Goal: Task Accomplishment & Management: Manage account settings

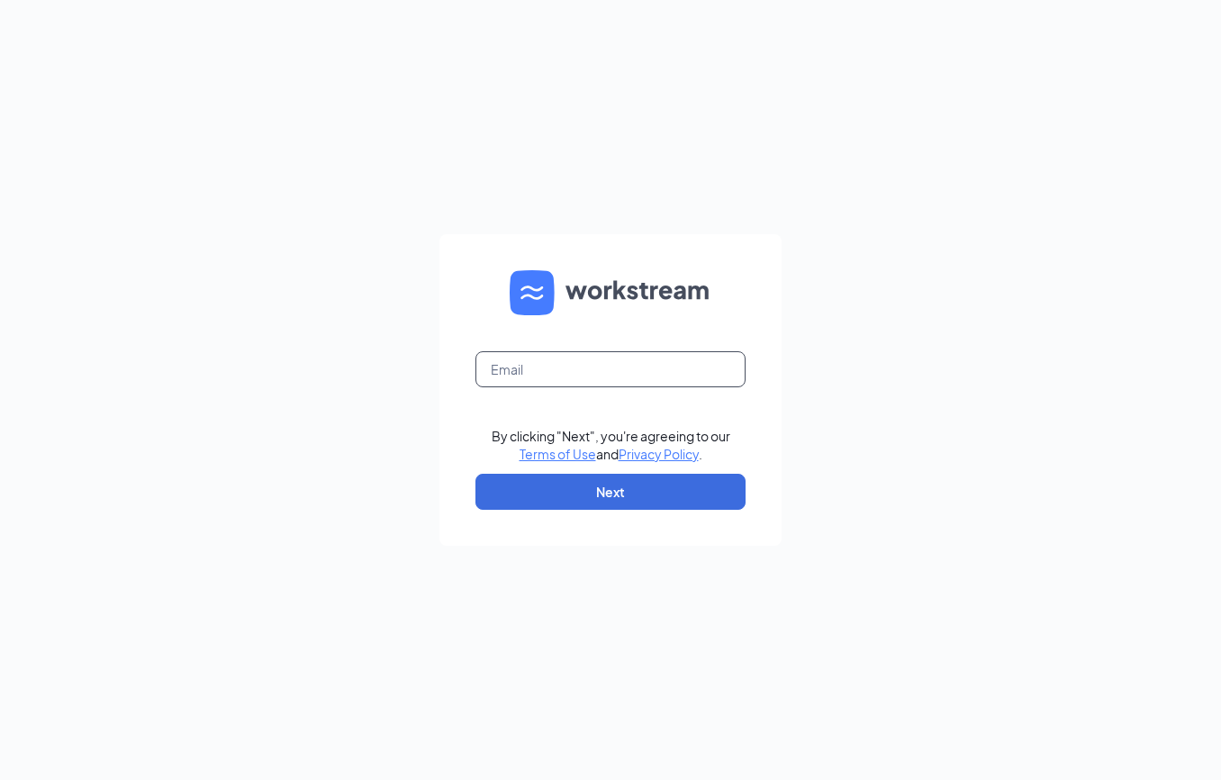
click at [676, 375] on input "text" at bounding box center [610, 369] width 270 height 36
type input "nate.saxton@cfafranchisee.com"
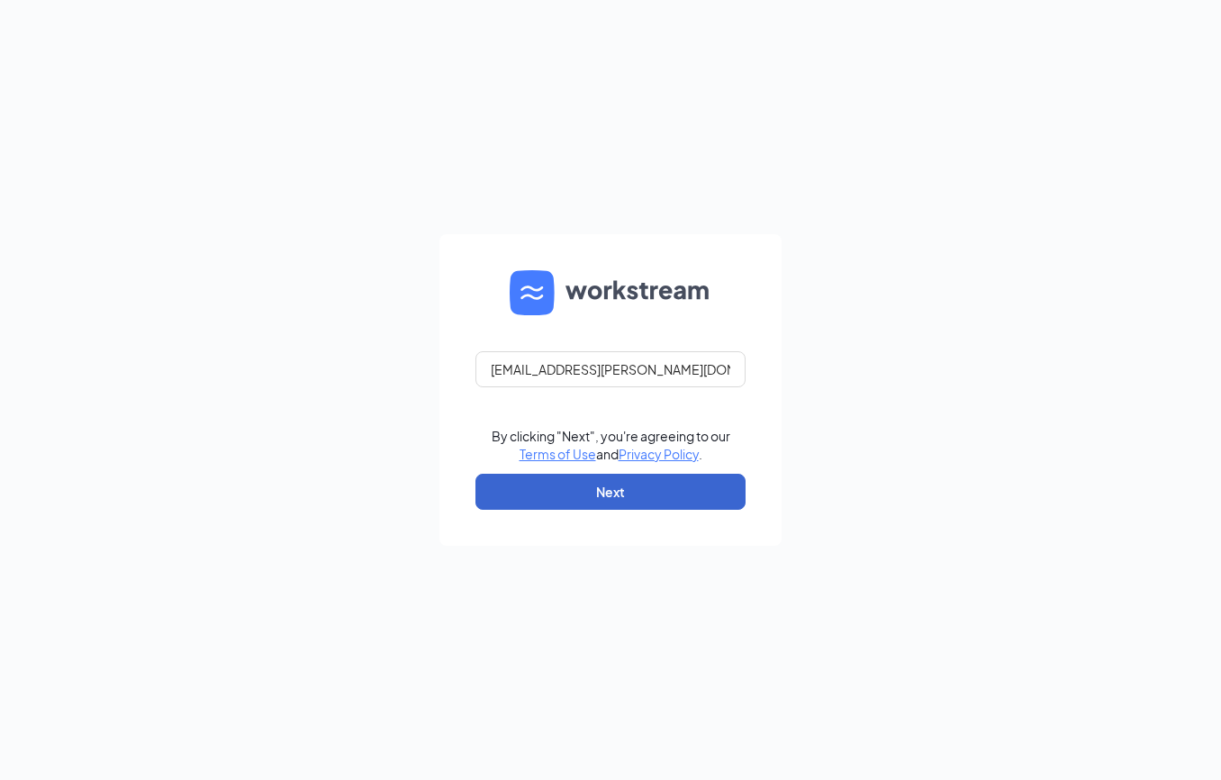
click at [638, 496] on button "Next" at bounding box center [610, 492] width 270 height 36
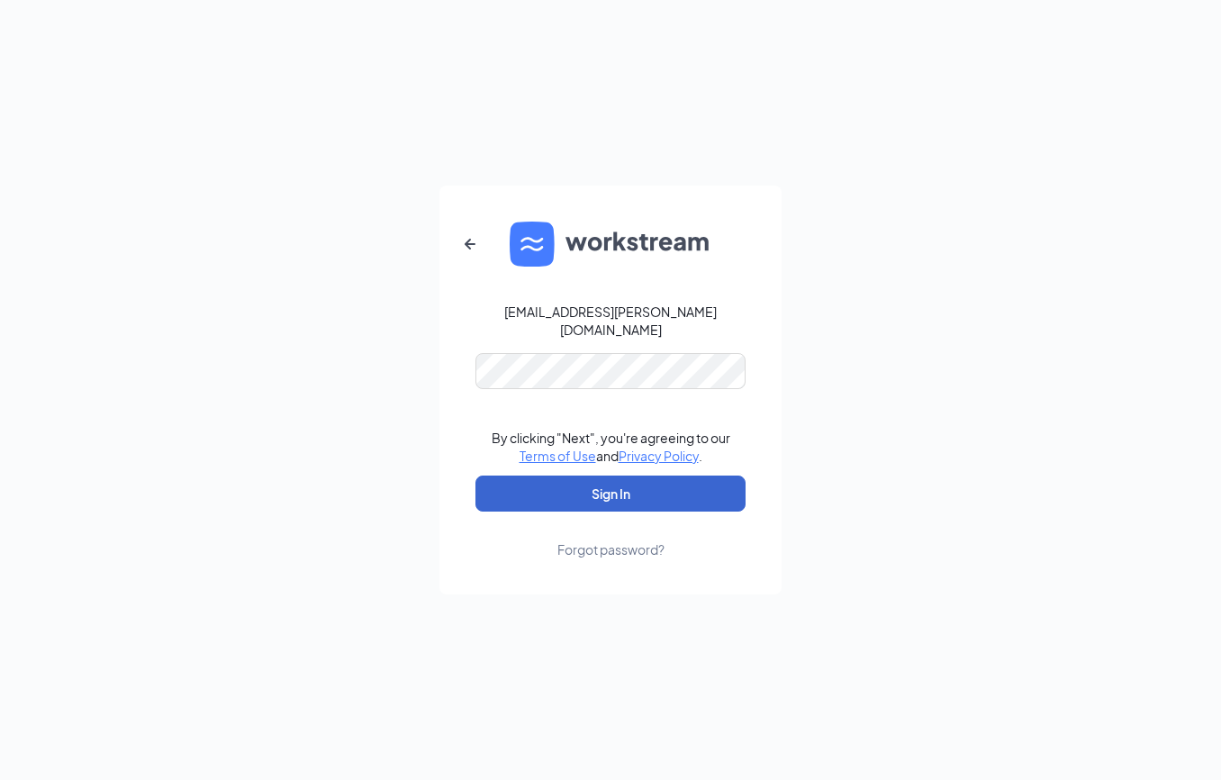
click at [611, 484] on button "Sign In" at bounding box center [610, 493] width 270 height 36
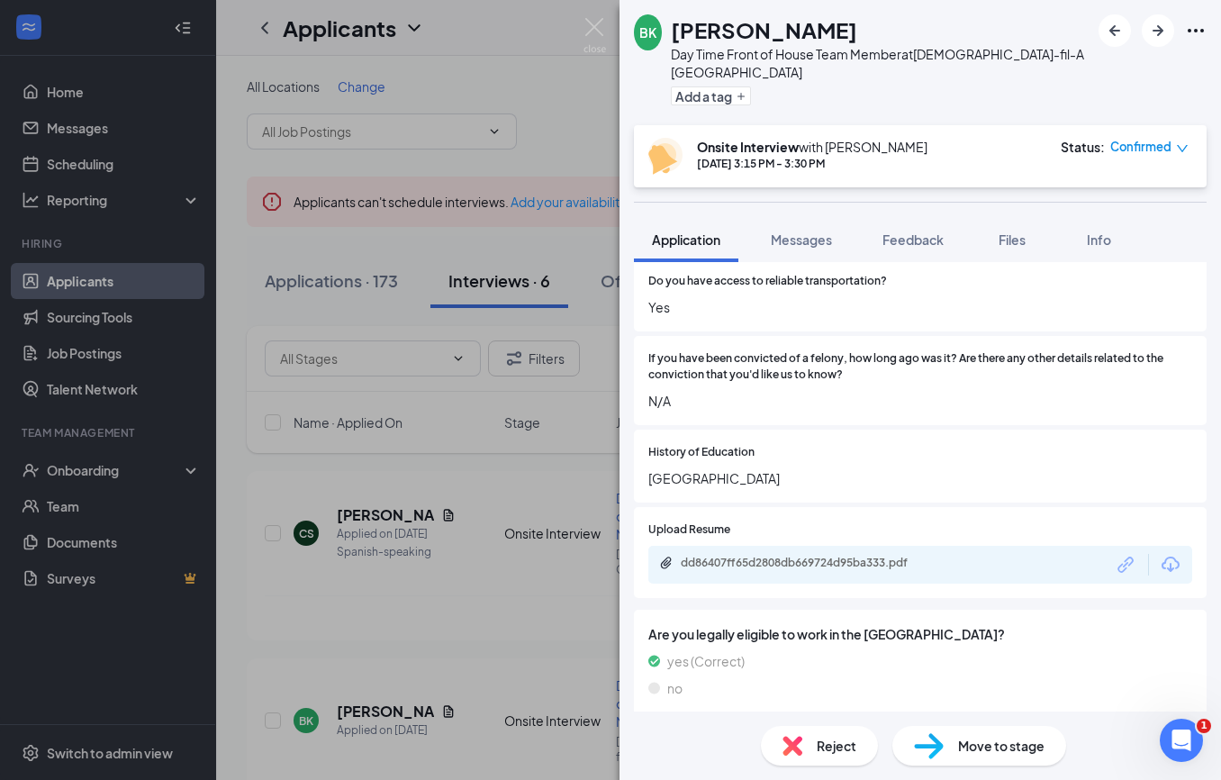
scroll to position [650, 0]
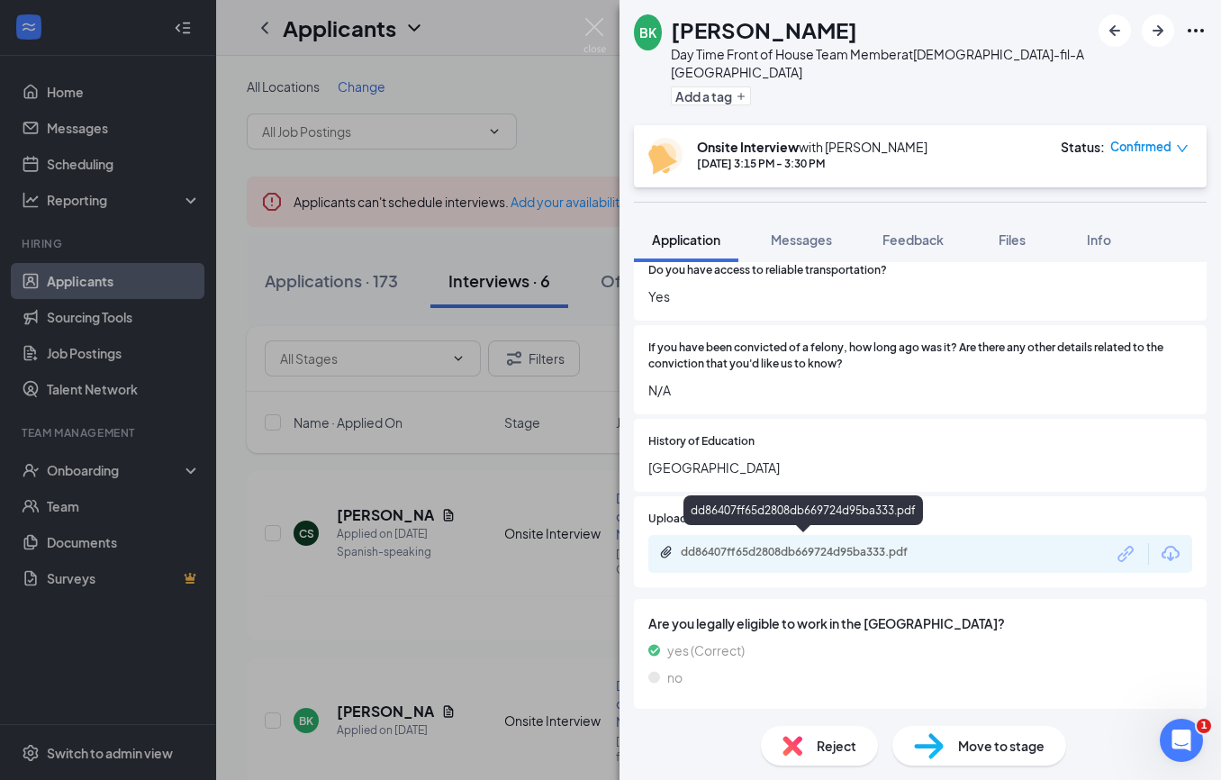
click at [737, 545] on div "dd86407ff65d2808db669724d95ba333.pdf" at bounding box center [807, 552] width 252 height 14
click at [595, 19] on img at bounding box center [595, 35] width 23 height 35
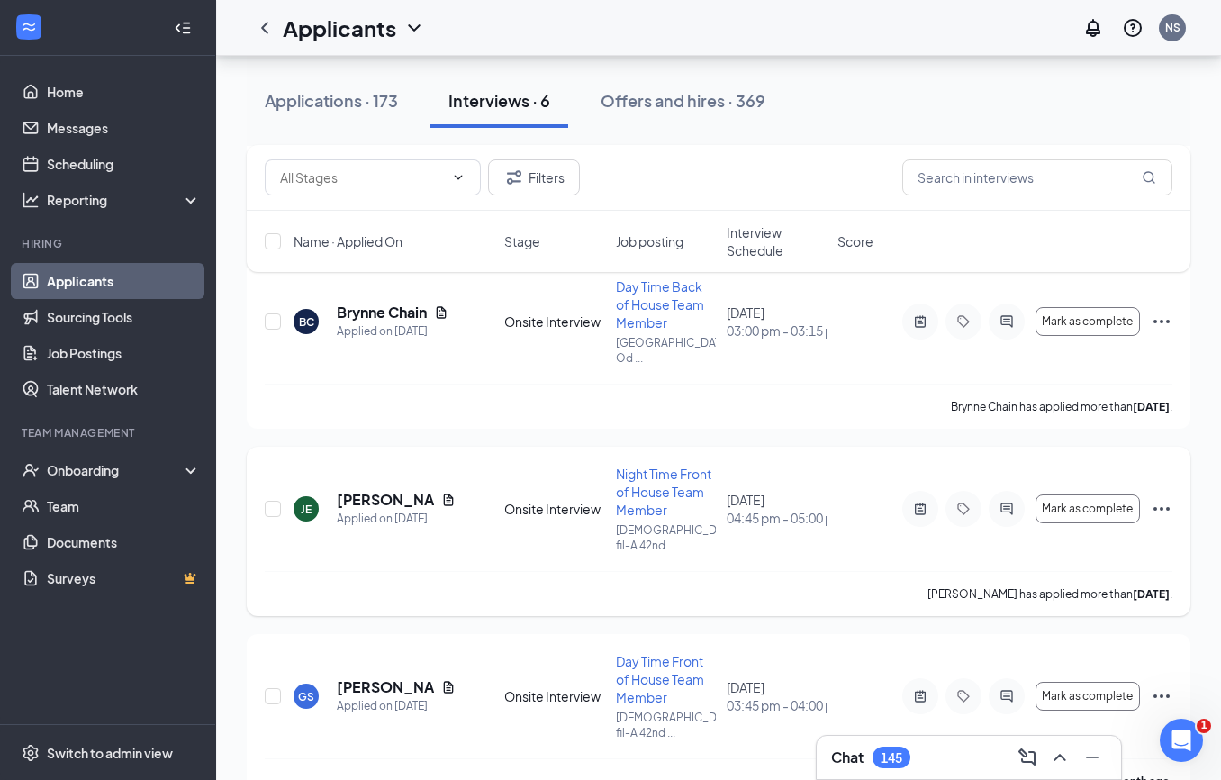
scroll to position [773, 0]
click at [365, 678] on h5 "[PERSON_NAME]" at bounding box center [385, 688] width 97 height 20
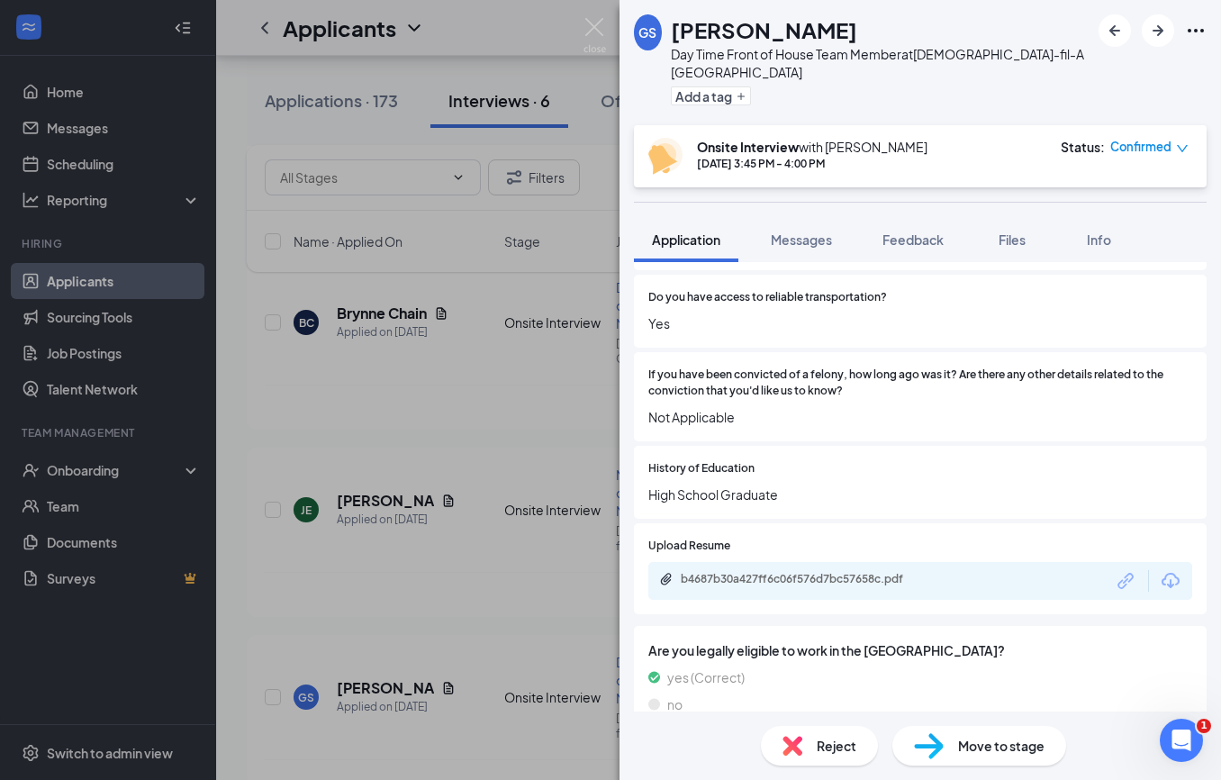
scroll to position [513, 0]
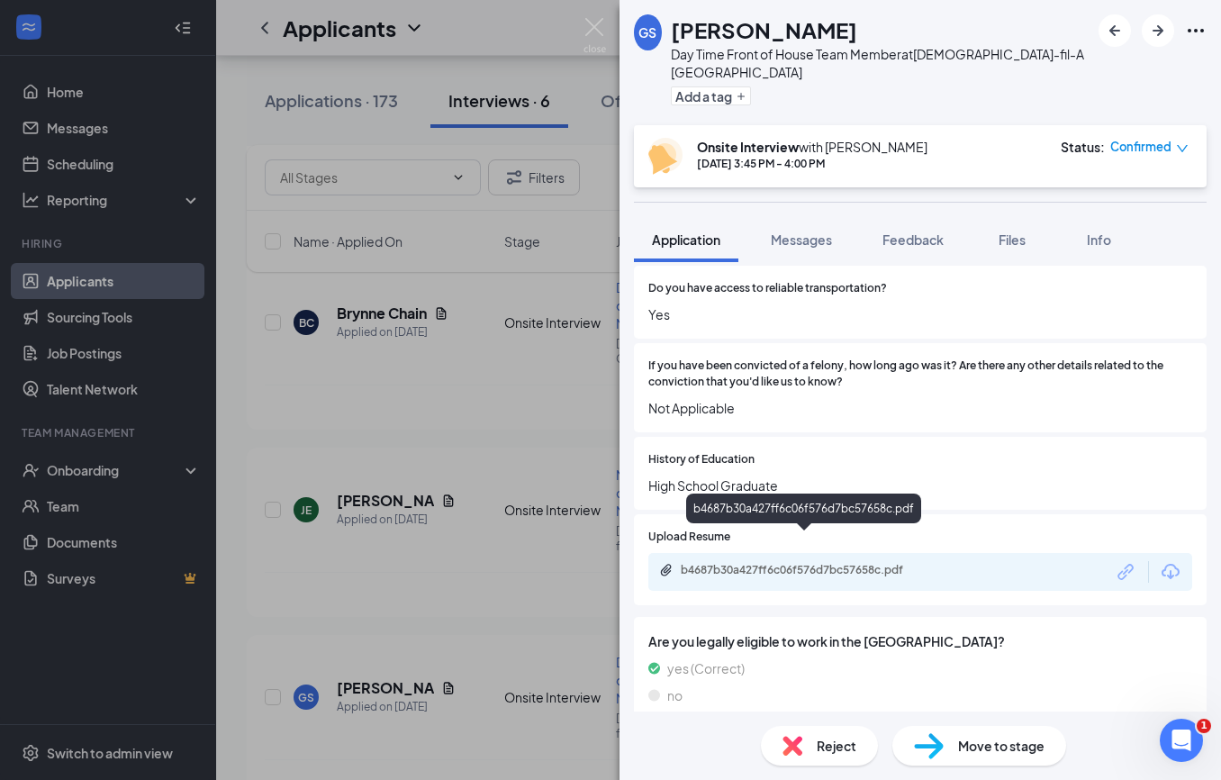
click at [761, 563] on div "b4687b30a427ff6c06f576d7bc57658c.pdf" at bounding box center [807, 570] width 252 height 14
click at [590, 26] on img at bounding box center [595, 35] width 23 height 35
